Goal: Transaction & Acquisition: Book appointment/travel/reservation

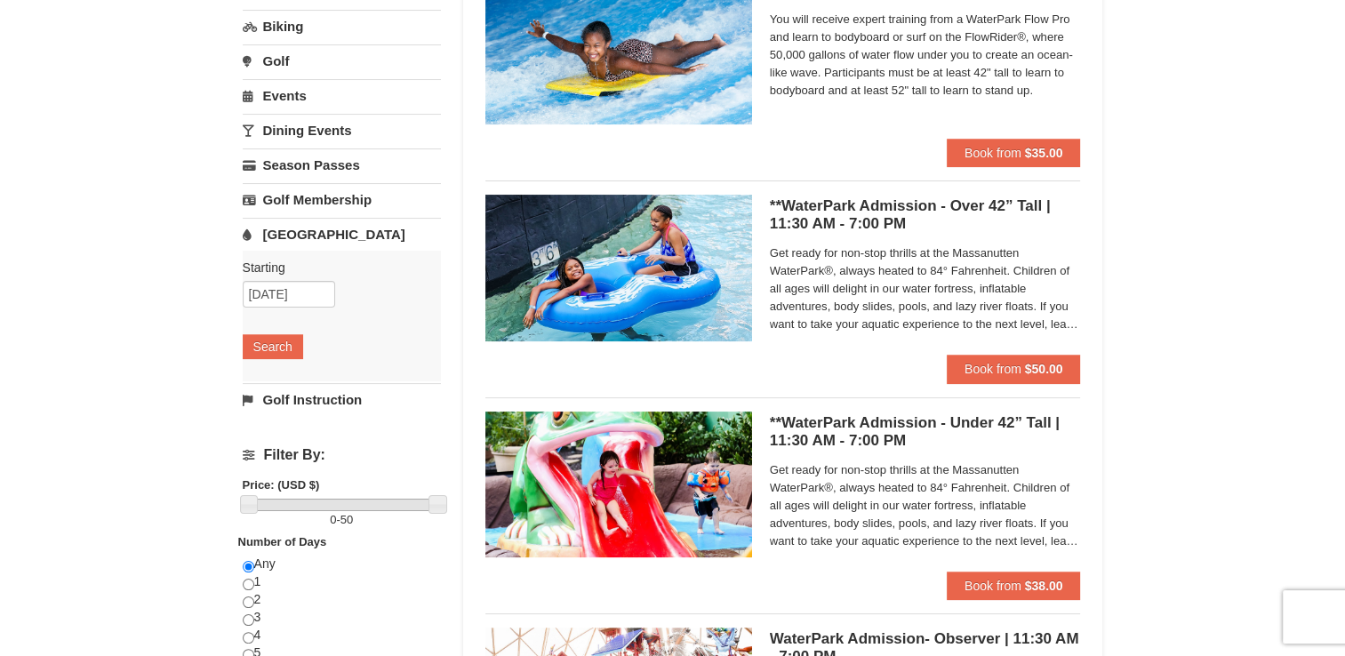
scroll to position [249, 0]
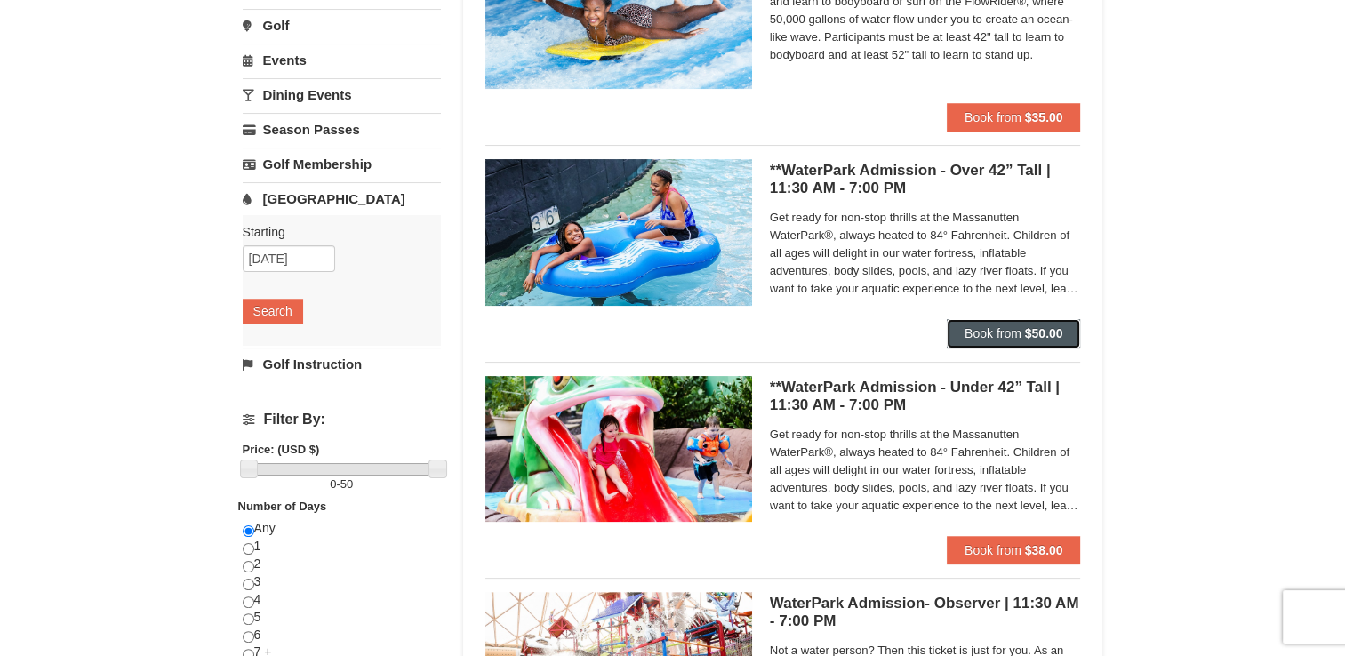
click at [1006, 330] on span "Book from" at bounding box center [992, 333] width 57 height 14
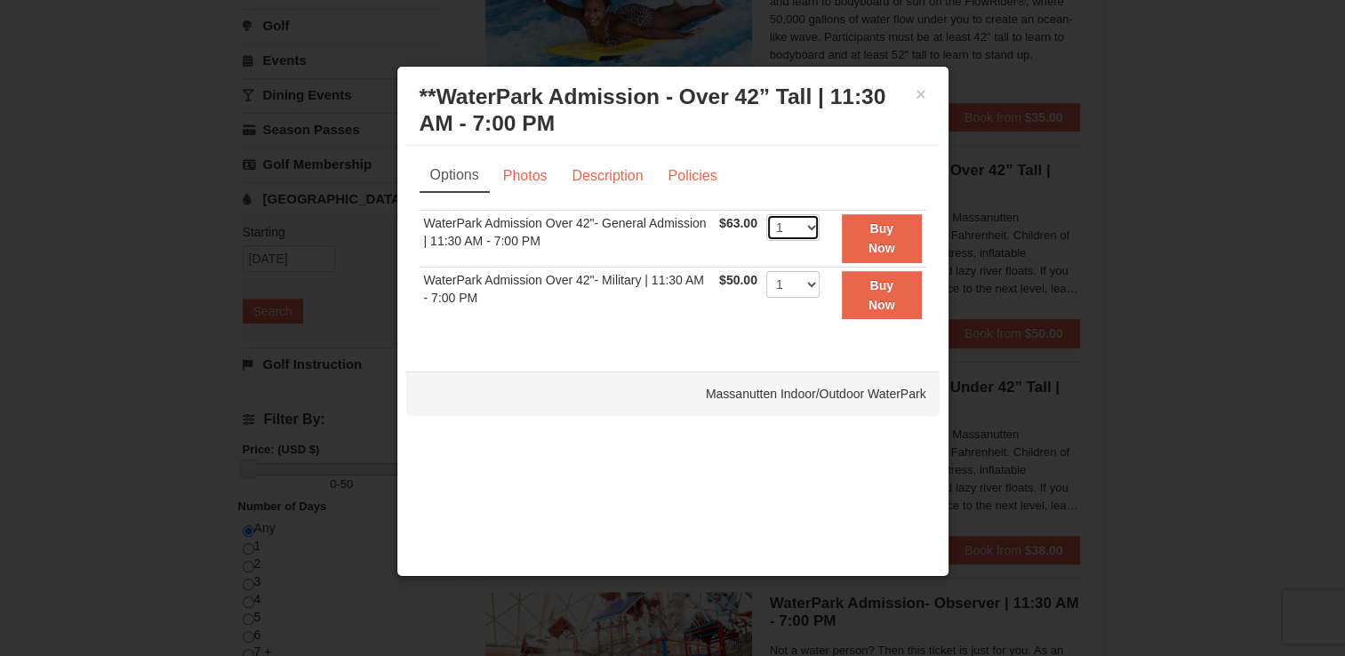
click at [814, 224] on select "1 2 3 4 5 6 7 8 9 10 11 12 13 14 15 16 17 18 19 20 21 22" at bounding box center [792, 227] width 53 height 27
select select "4"
click at [766, 214] on select "1 2 3 4 5 6 7 8 9 10 11 12 13 14 15 16 17 18 19 20 21 22" at bounding box center [792, 227] width 53 height 27
click at [878, 238] on button "Buy Now" at bounding box center [882, 238] width 80 height 49
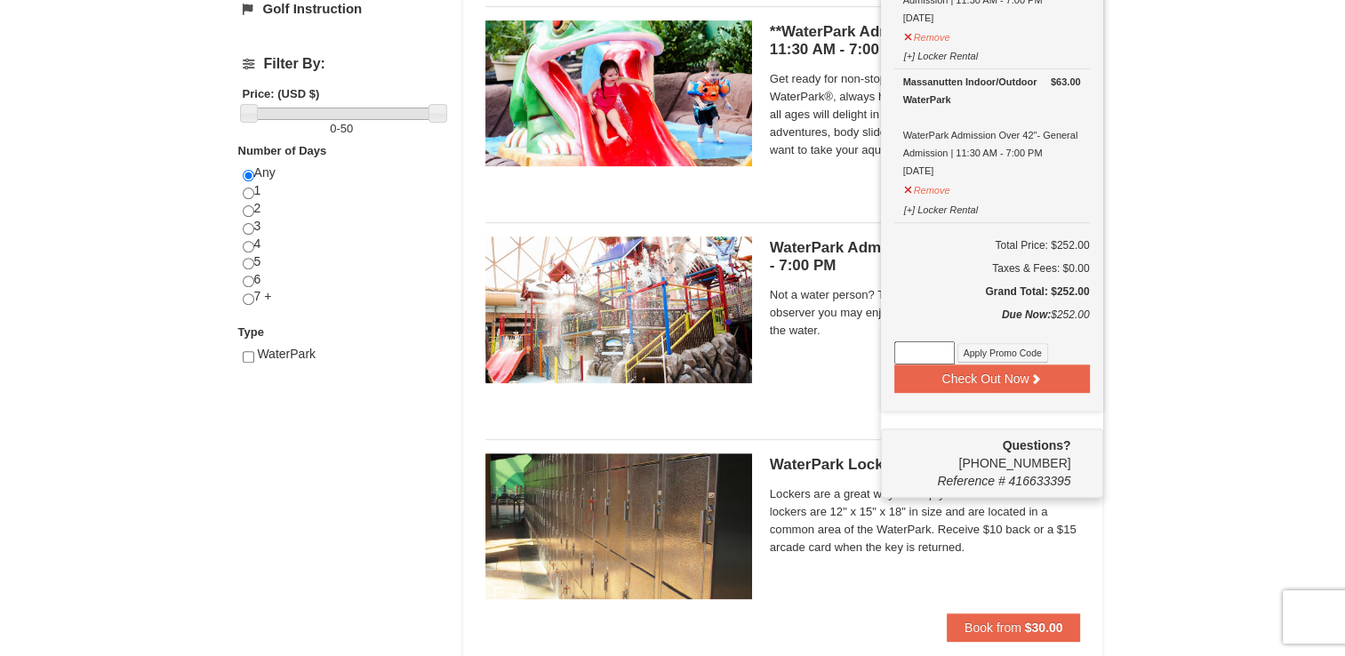
scroll to position [604, 0]
click at [1013, 372] on button "Check Out Now" at bounding box center [992, 378] width 196 height 28
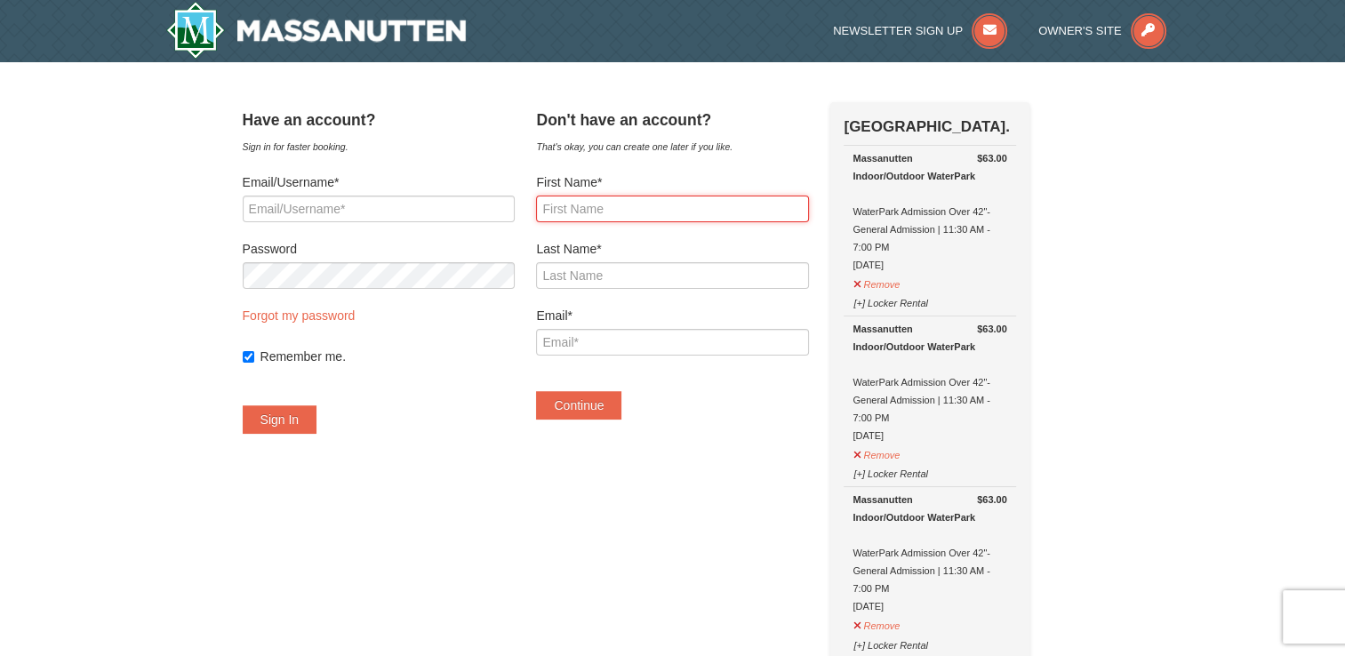
click at [668, 201] on input "First Name*" at bounding box center [672, 209] width 272 height 27
type input "Lori"
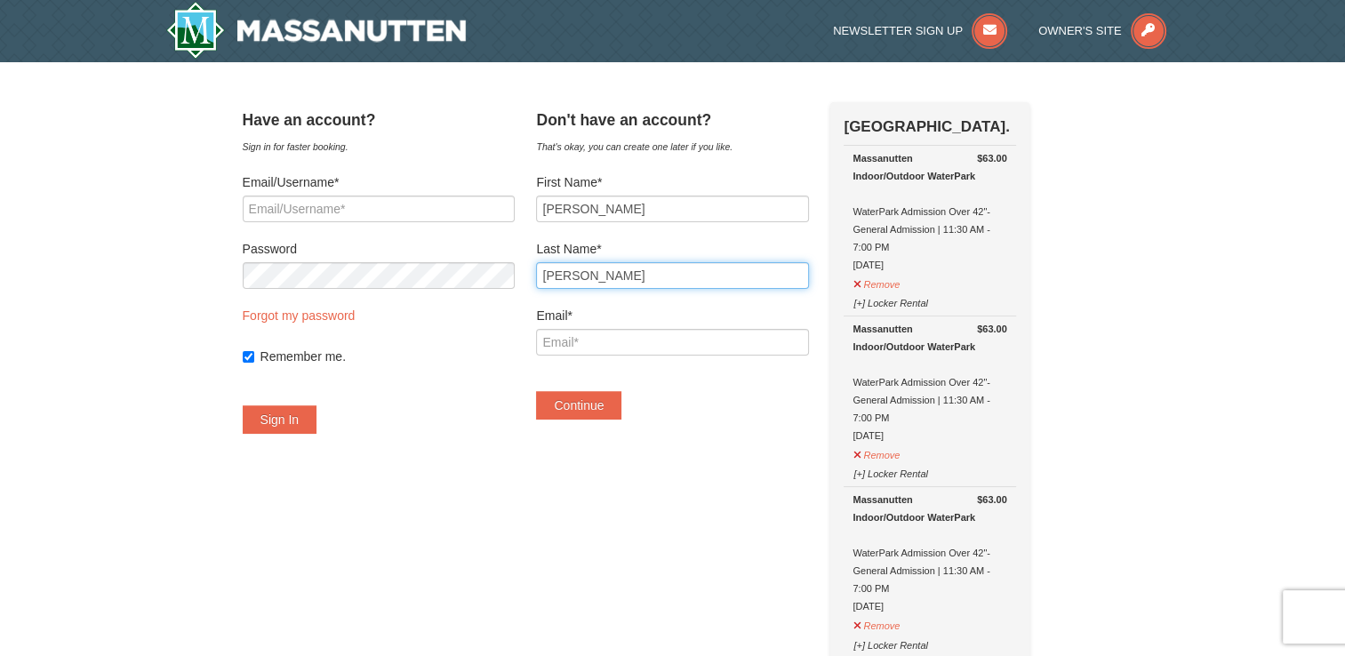
type input "Garner"
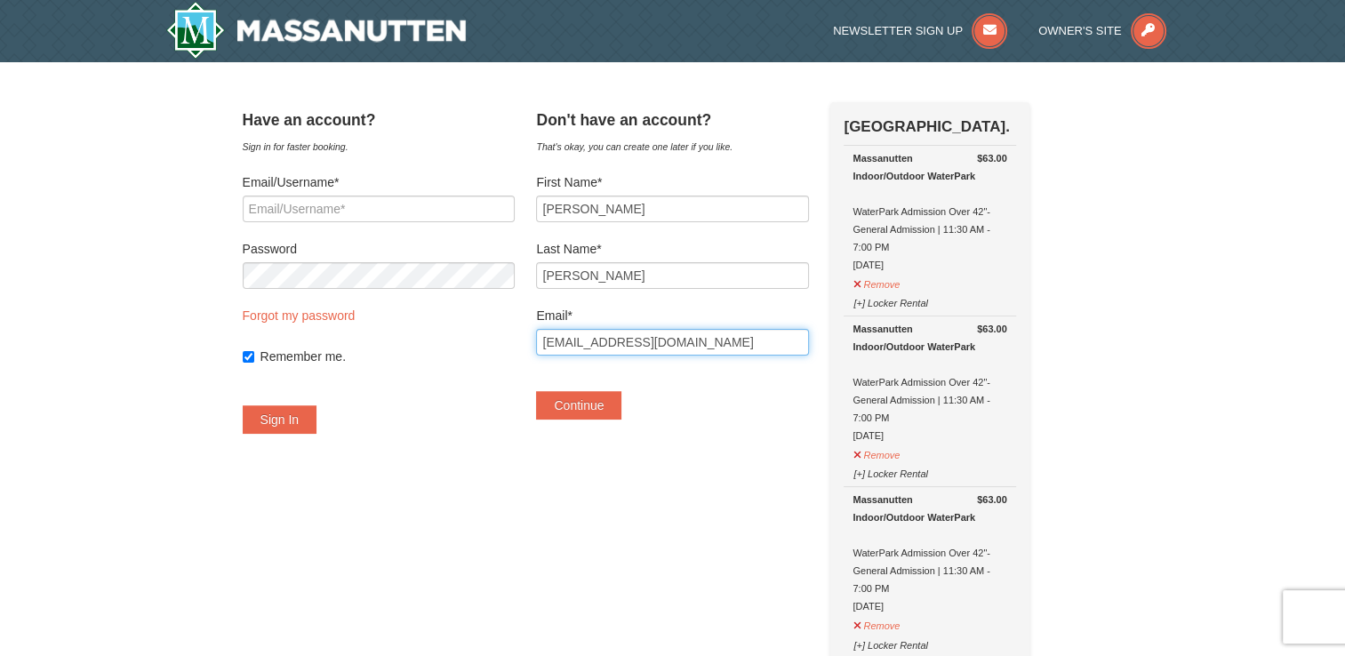
type input "[EMAIL_ADDRESS][DOMAIN_NAME]"
click at [254, 358] on input "Remember me." at bounding box center [249, 357] width 12 height 12
checkbox input "false"
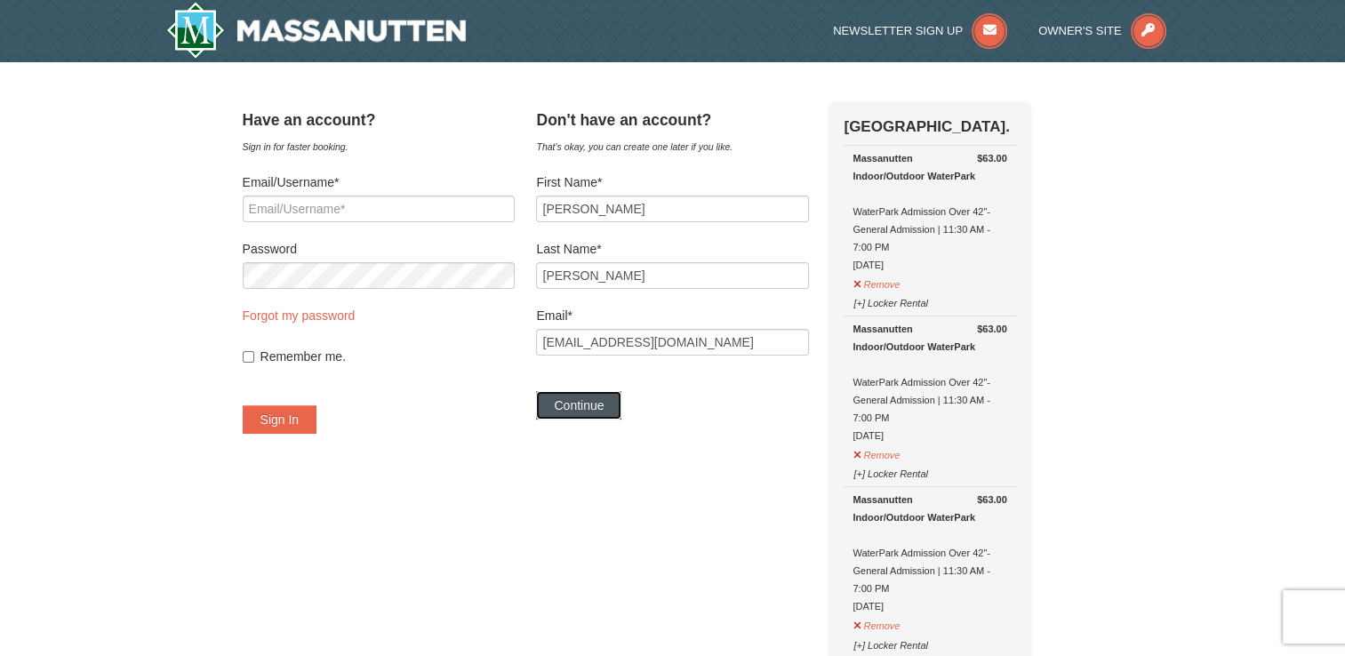
click at [594, 404] on button "Continue" at bounding box center [578, 405] width 85 height 28
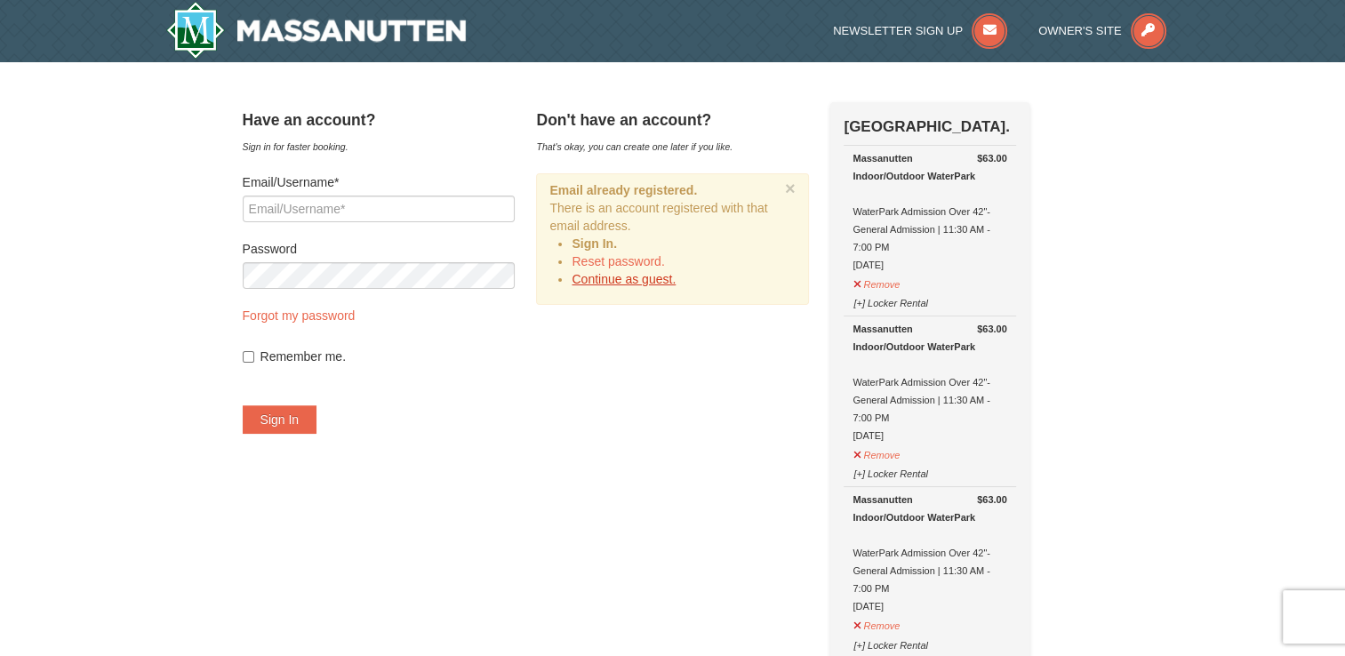
click at [619, 280] on link "Continue as guest." at bounding box center [624, 279] width 104 height 14
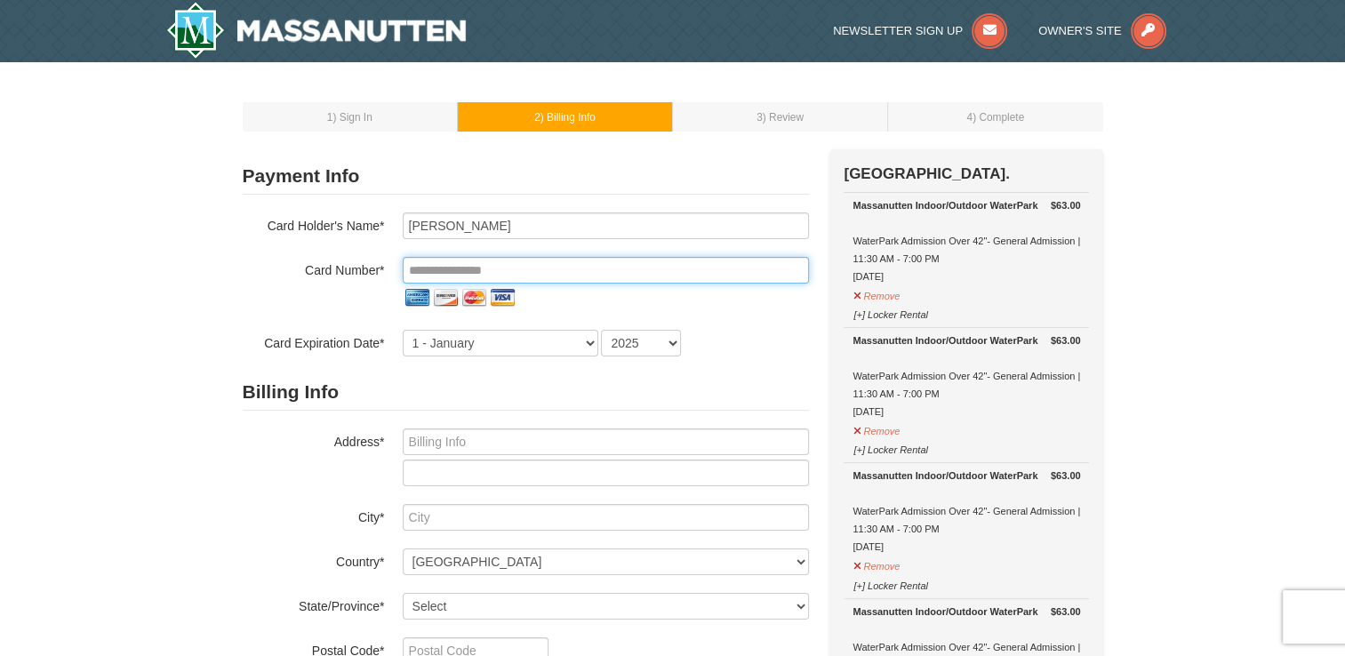
click at [585, 272] on input "tel" at bounding box center [606, 270] width 406 height 27
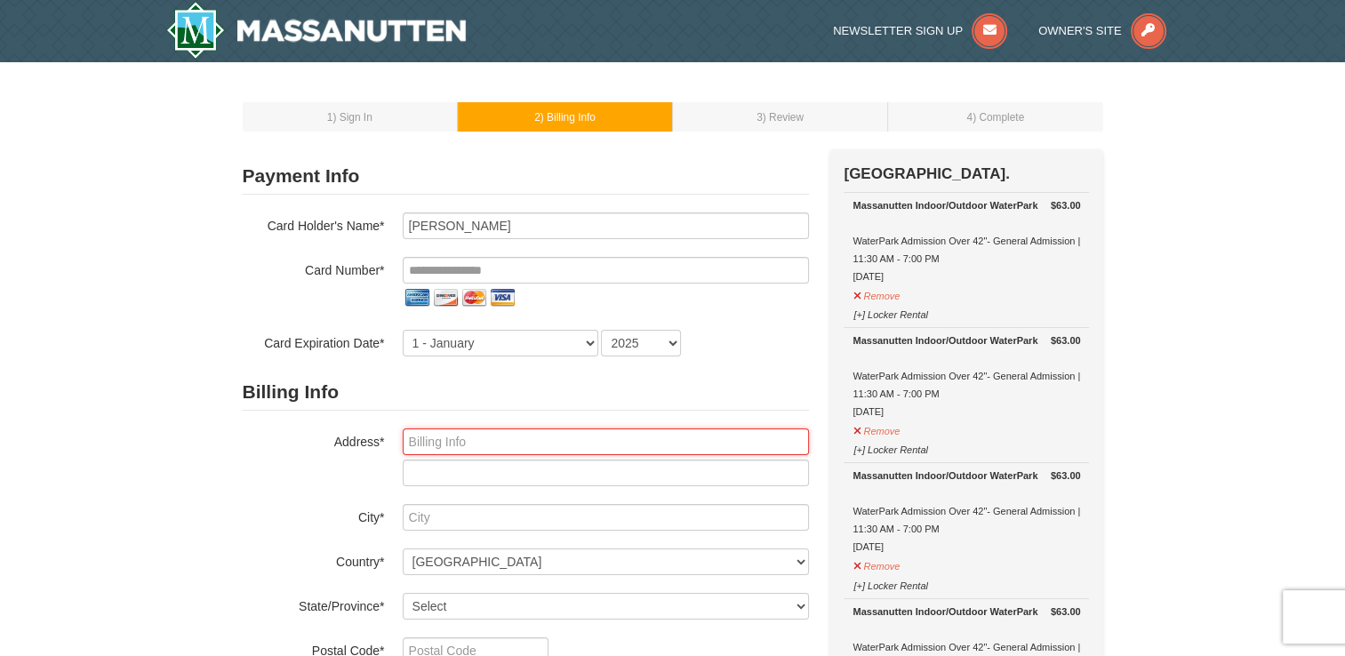
type input "9310 ashmeade dr"
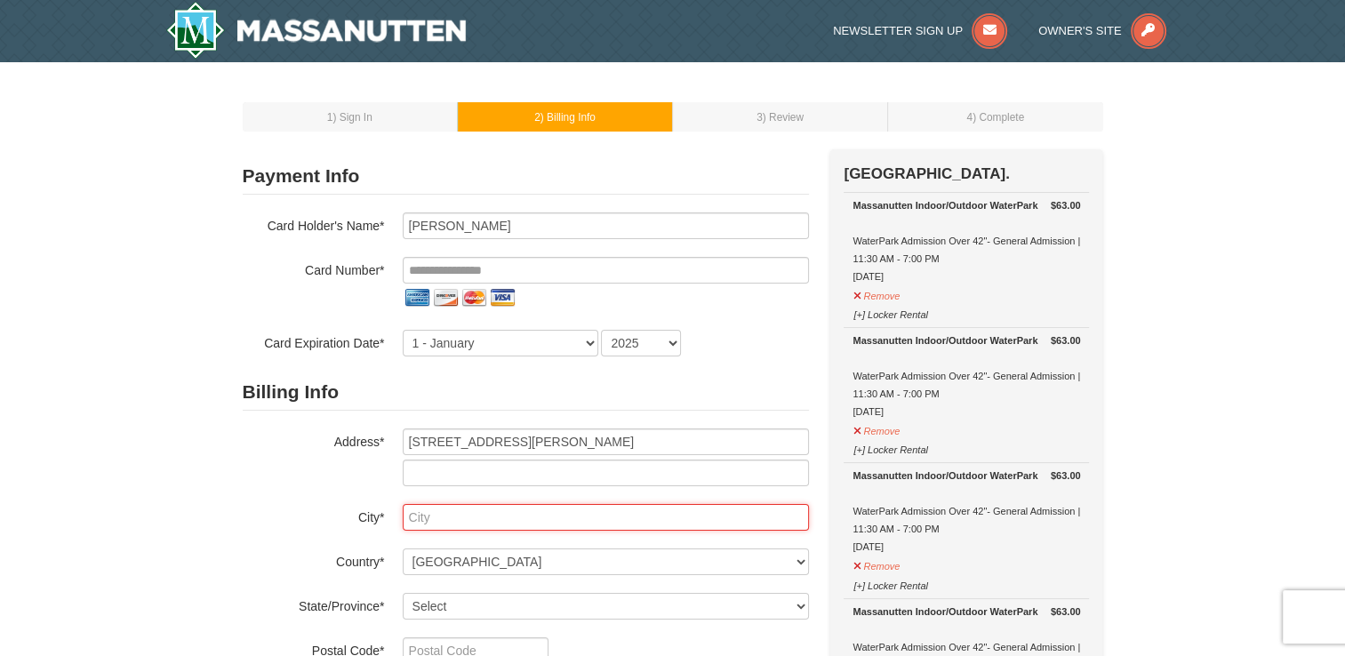
type input "Fairfax"
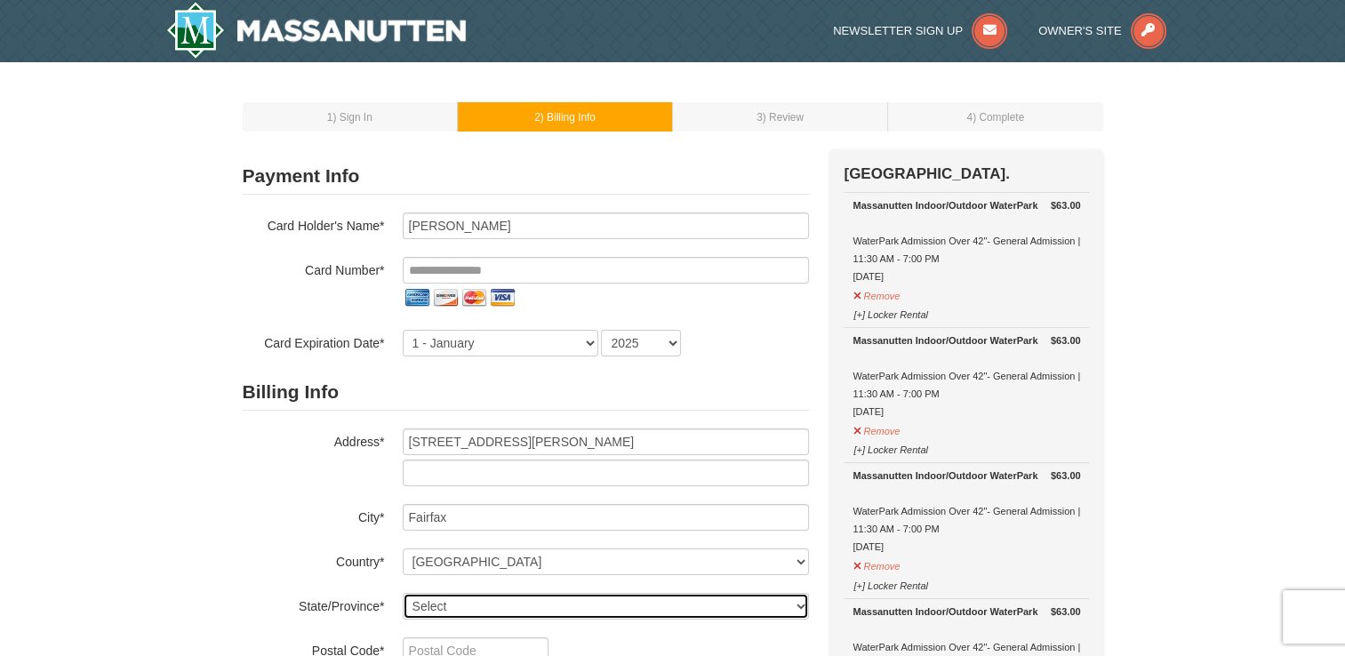
select select "VA"
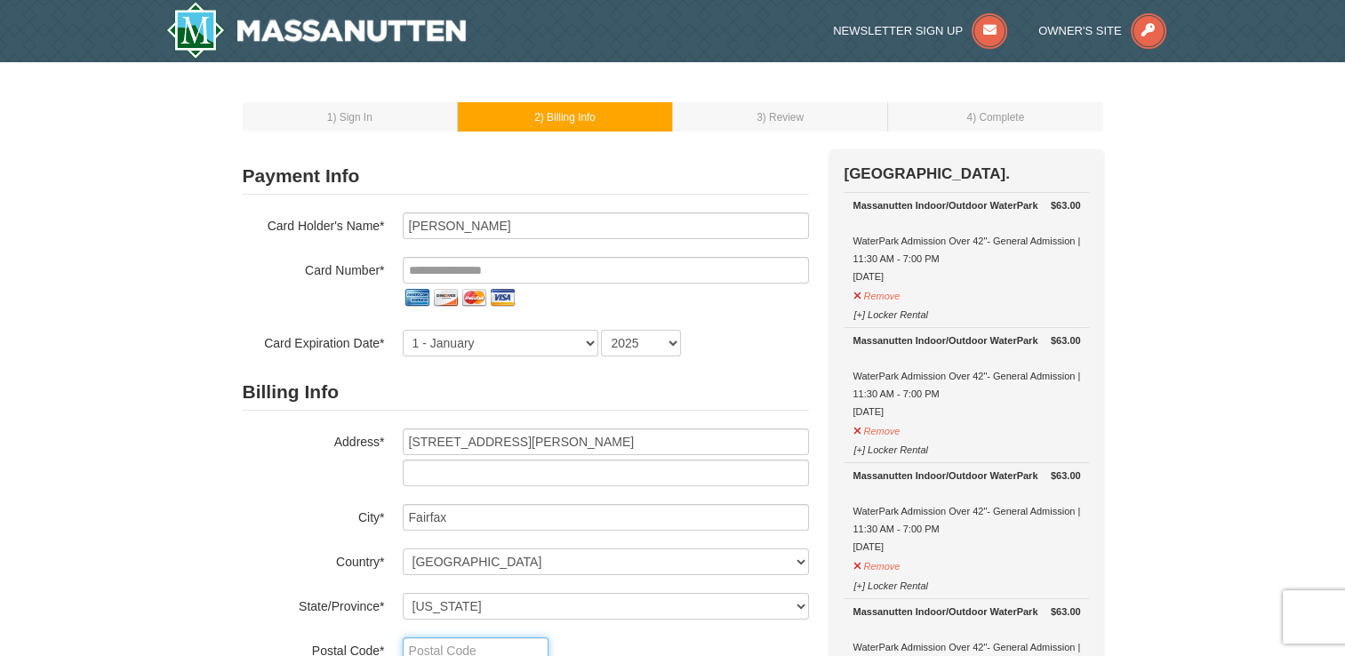
type input "22032"
type input "**********"
select select "8"
select select "2027"
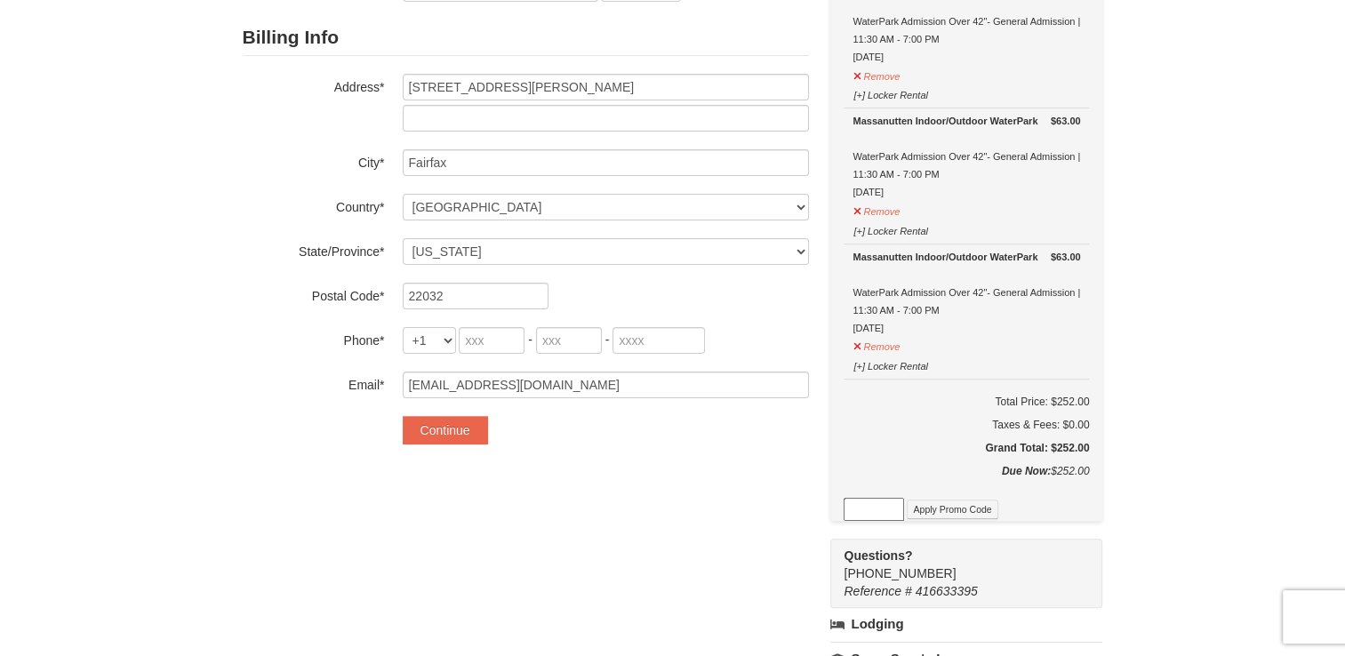
scroll to position [356, 0]
click at [497, 342] on input "tel" at bounding box center [492, 339] width 66 height 27
type input "202"
click at [561, 337] on input "tel" at bounding box center [569, 339] width 66 height 27
type input "684"
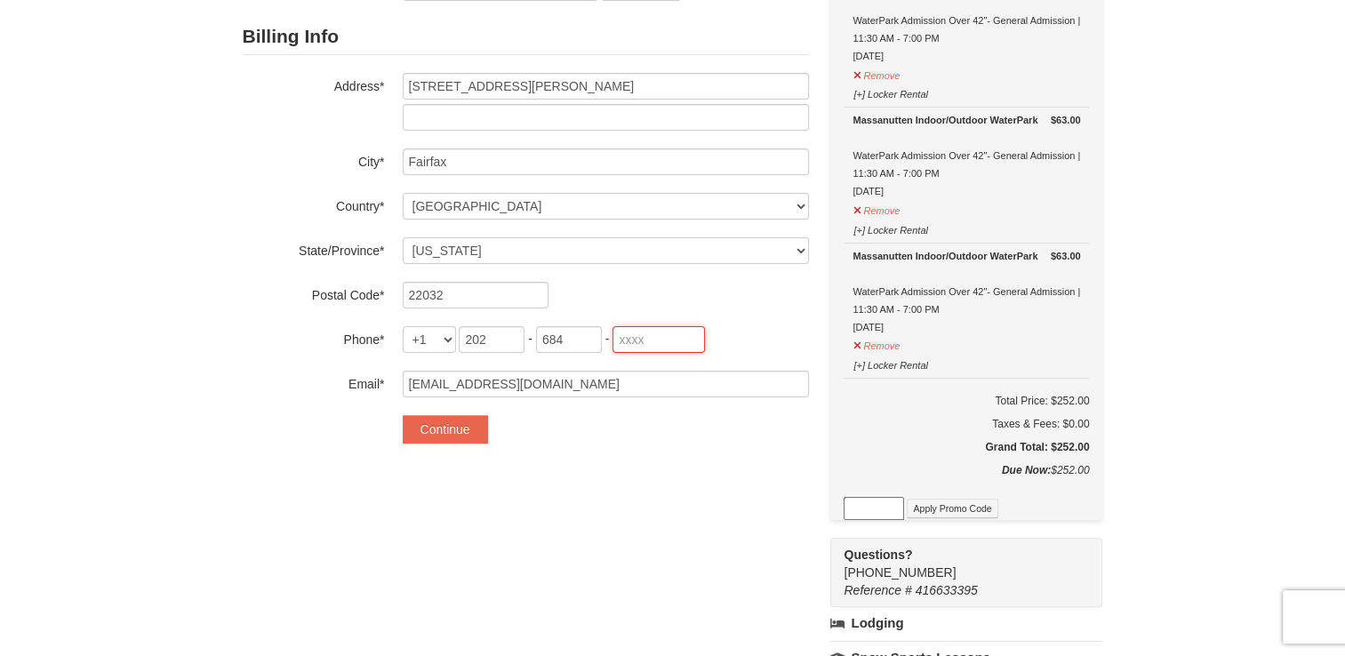
click at [646, 342] on input "tel" at bounding box center [658, 339] width 92 height 27
type input "5271"
click at [469, 428] on button "Continue" at bounding box center [445, 429] width 85 height 28
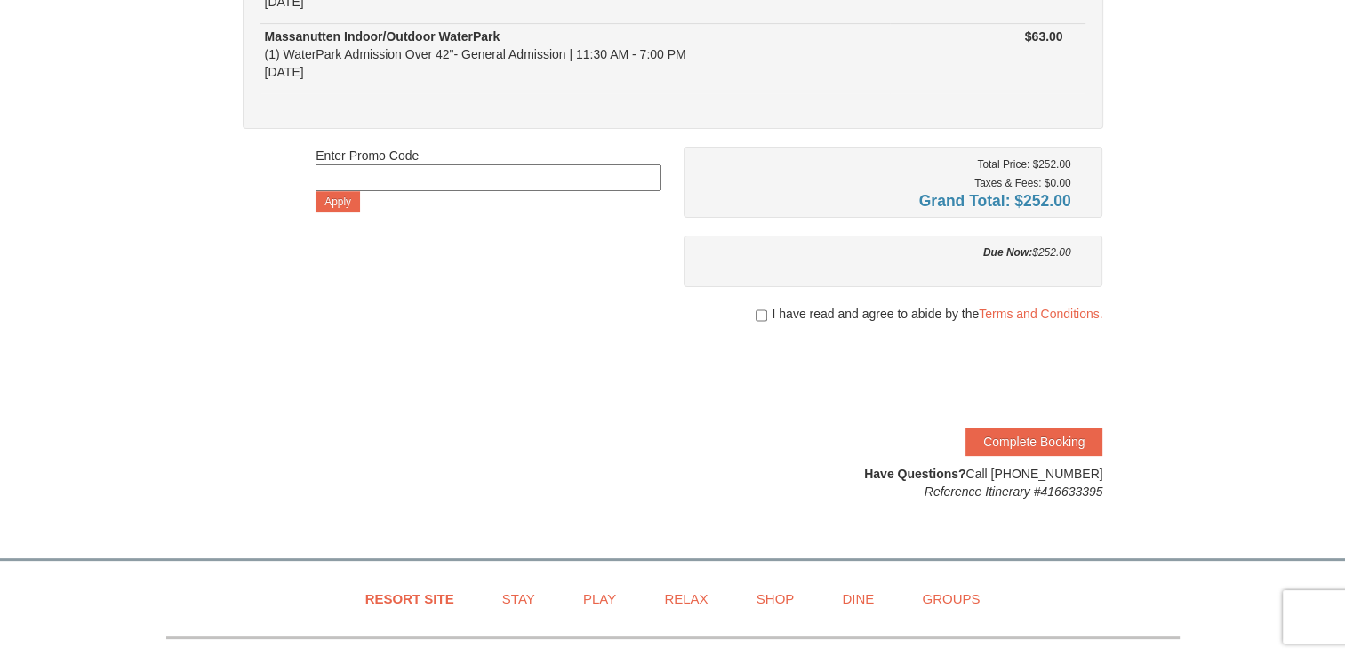
scroll to position [427, 0]
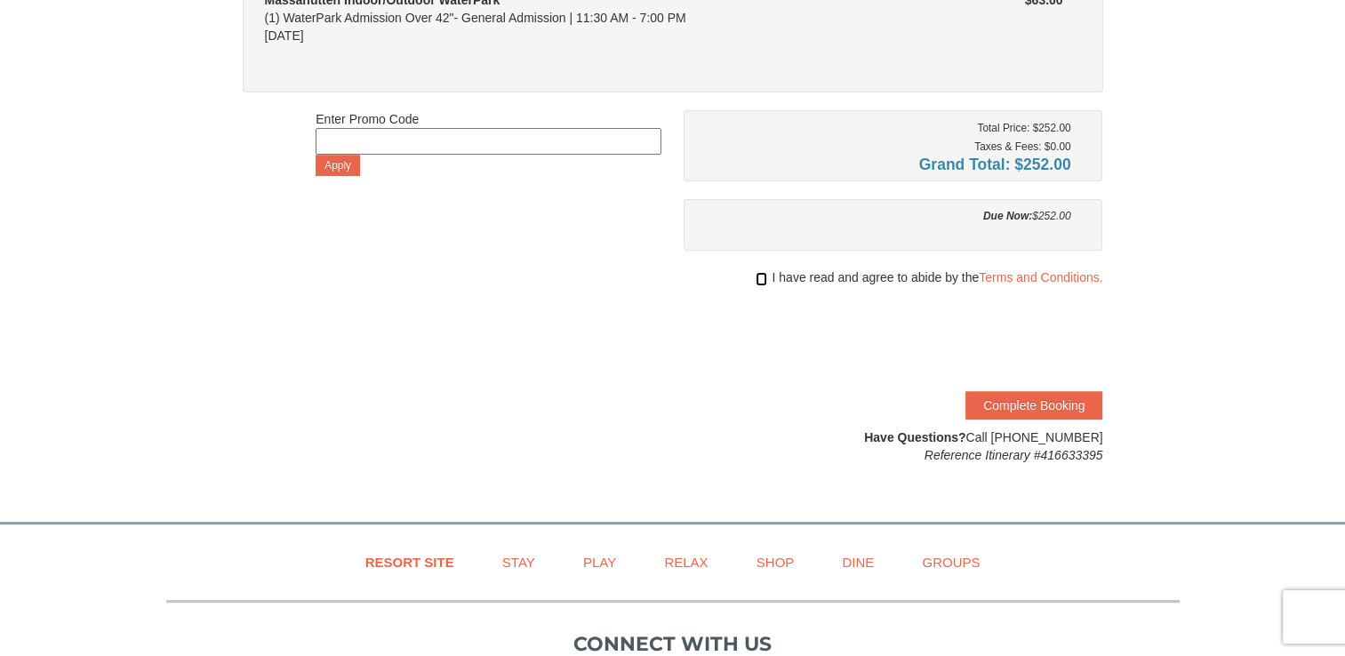
click at [759, 277] on input "checkbox" at bounding box center [761, 279] width 12 height 14
checkbox input "true"
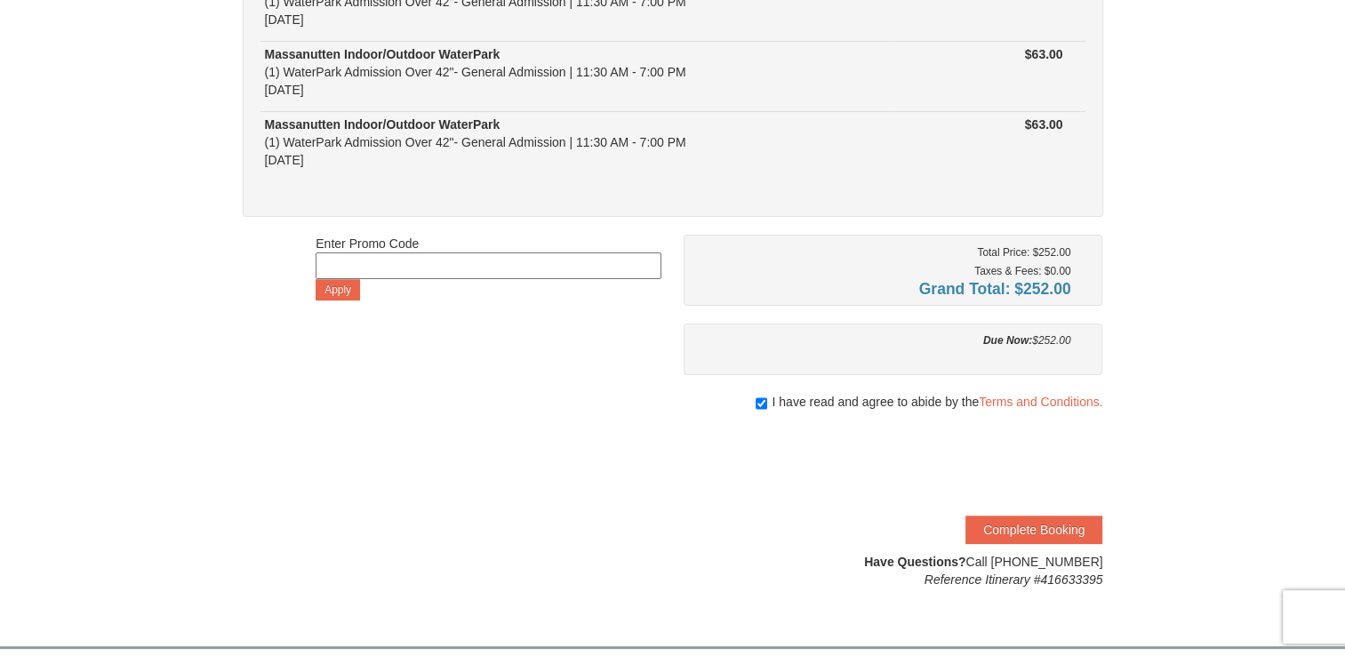
scroll to position [320, 0]
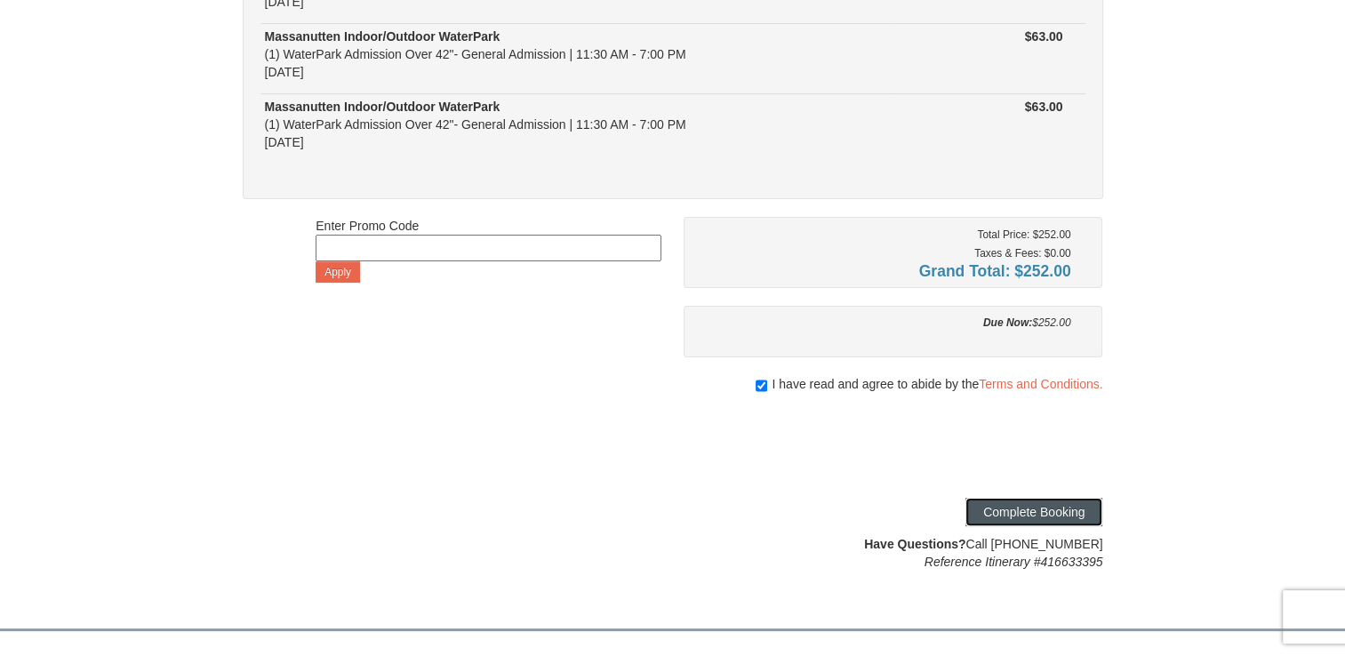
click at [1059, 514] on button "Complete Booking" at bounding box center [1033, 512] width 137 height 28
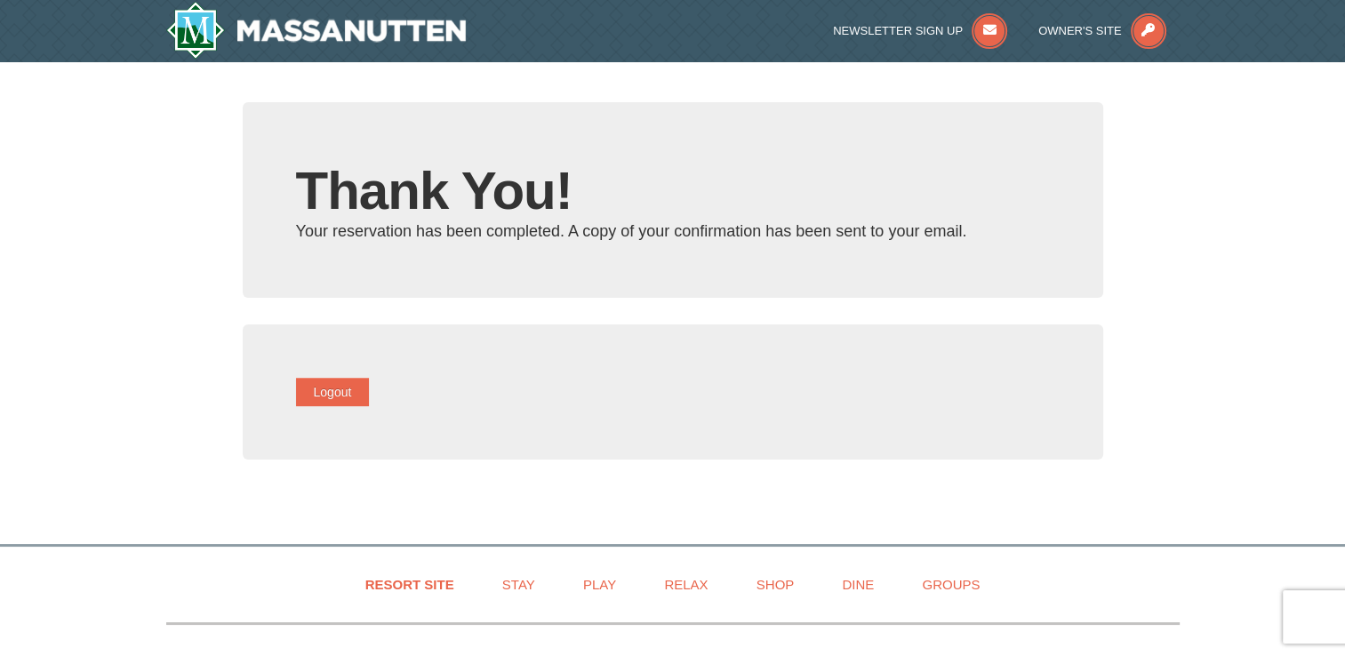
type input "[EMAIL_ADDRESS][DOMAIN_NAME]"
